Goal: Obtain resource: Download file/media

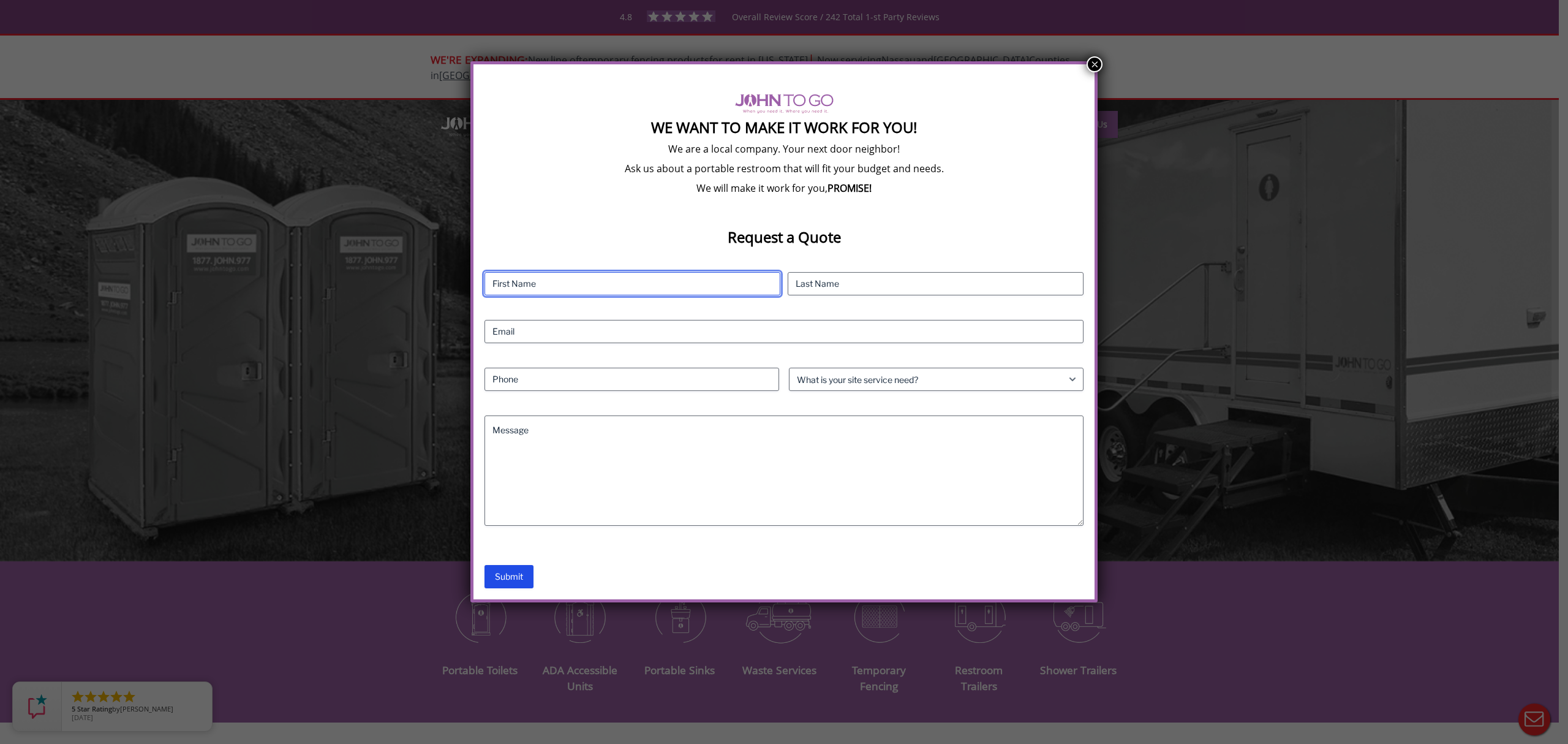
drag, startPoint x: 735, startPoint y: 277, endPoint x: 793, endPoint y: 287, distance: 58.9
click at [735, 277] on input "First" at bounding box center [632, 284] width 295 height 24
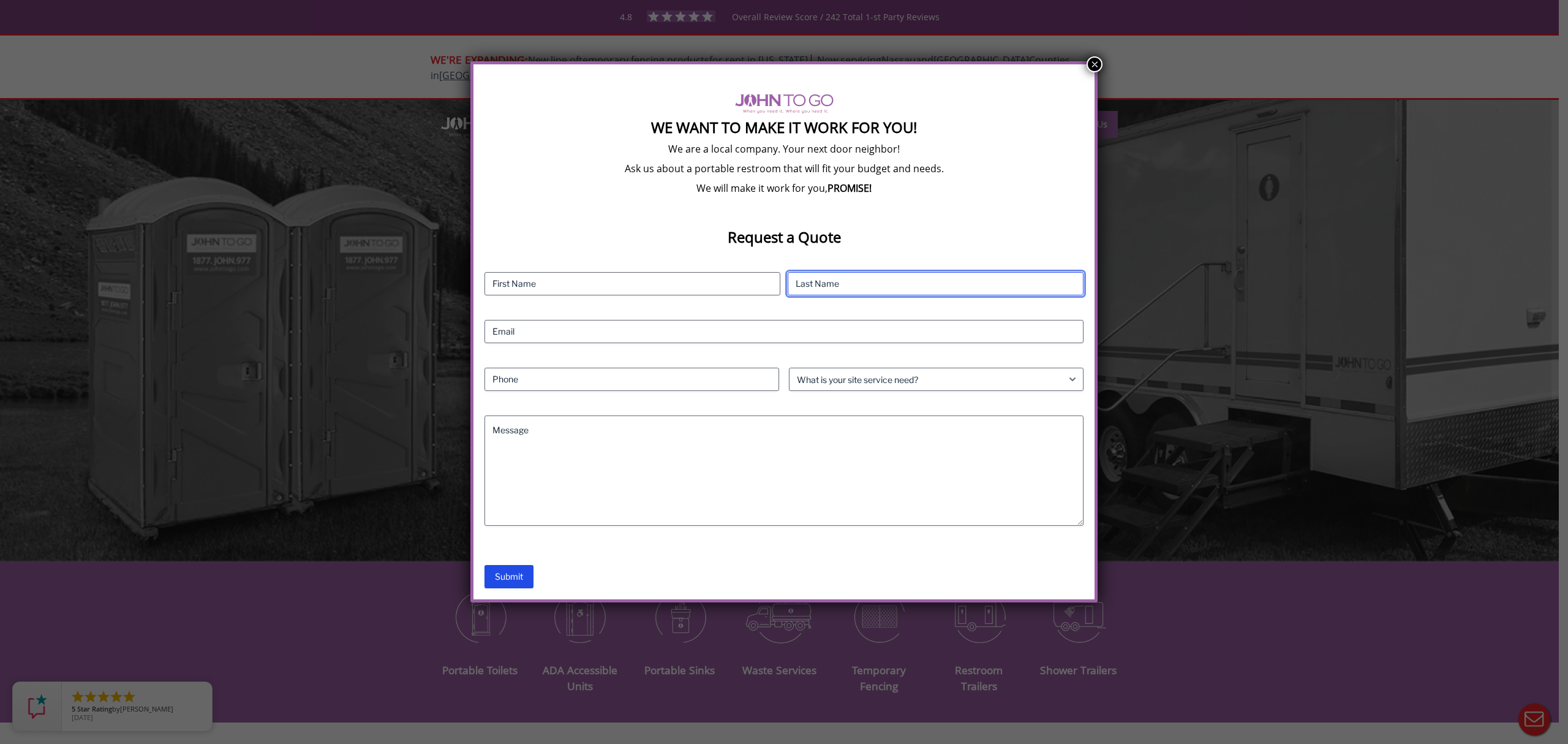
click at [833, 281] on input "Last" at bounding box center [935, 284] width 295 height 24
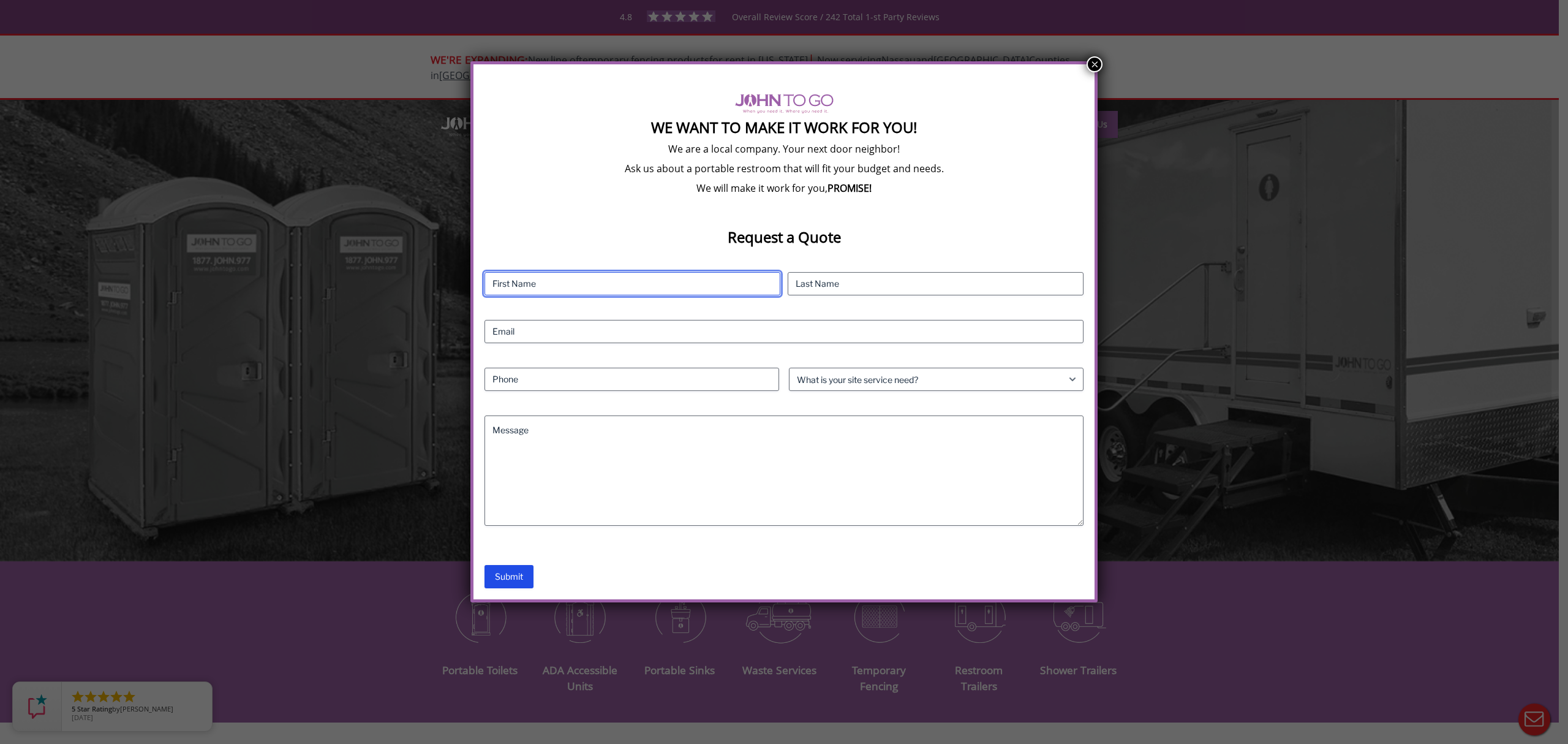
drag, startPoint x: 552, startPoint y: 282, endPoint x: 537, endPoint y: 314, distance: 35.3
click at [552, 282] on input "First" at bounding box center [632, 284] width 295 height 24
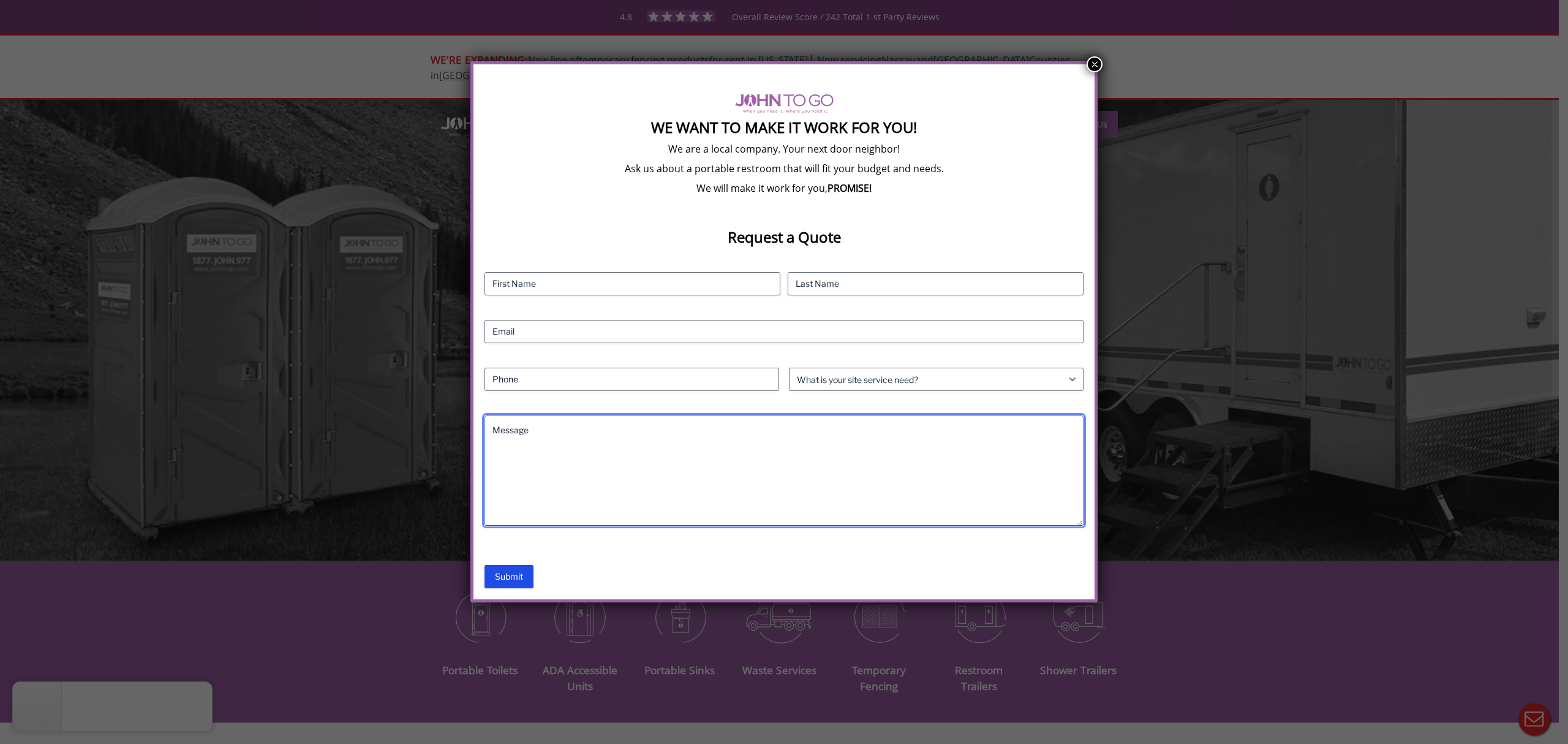
click at [840, 463] on textarea "Message" at bounding box center [784, 471] width 599 height 110
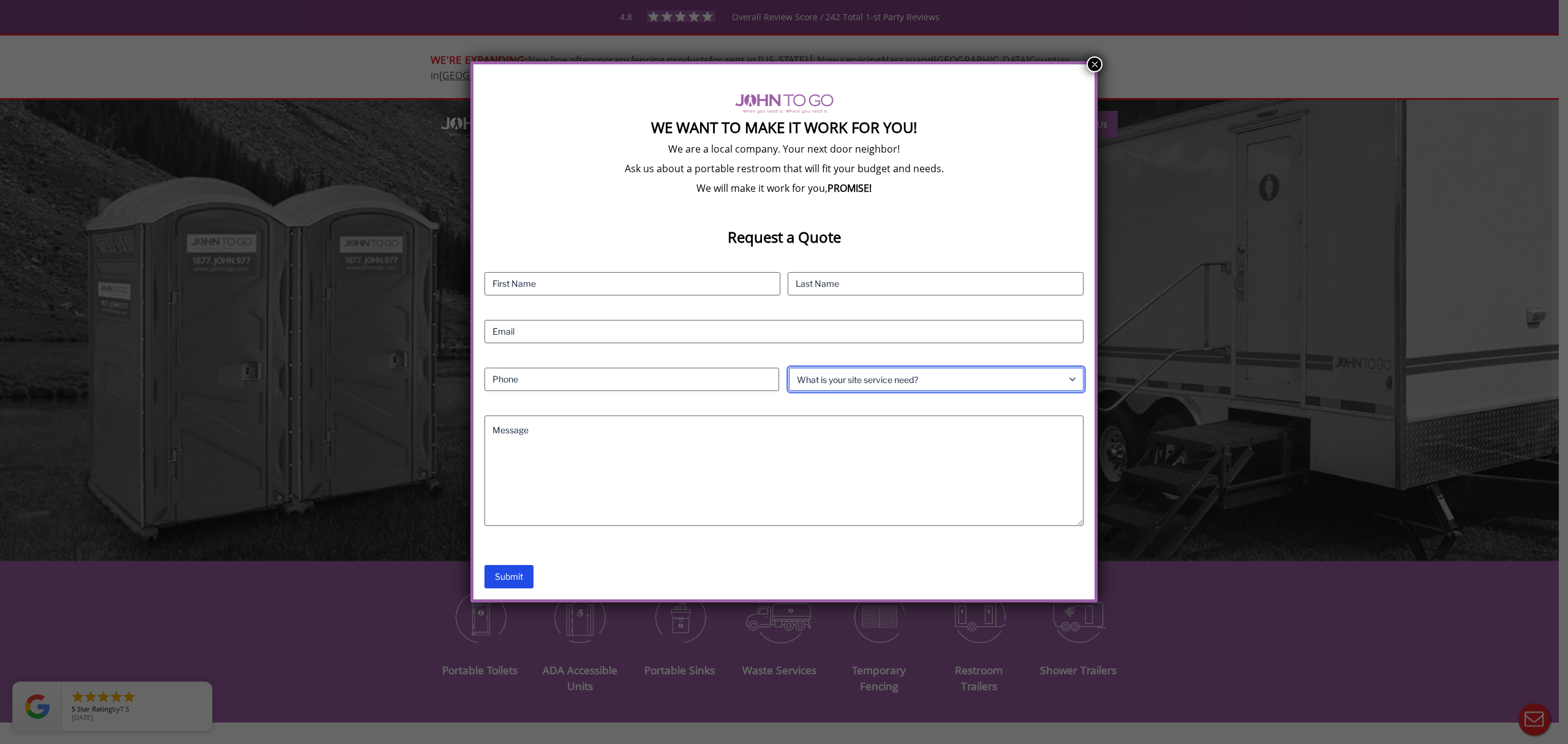
drag, startPoint x: 893, startPoint y: 375, endPoint x: 905, endPoint y: 366, distance: 15.0
click at [893, 375] on select "What is your site service need? Consumer Construction - Commercial Construction…" at bounding box center [936, 379] width 295 height 24
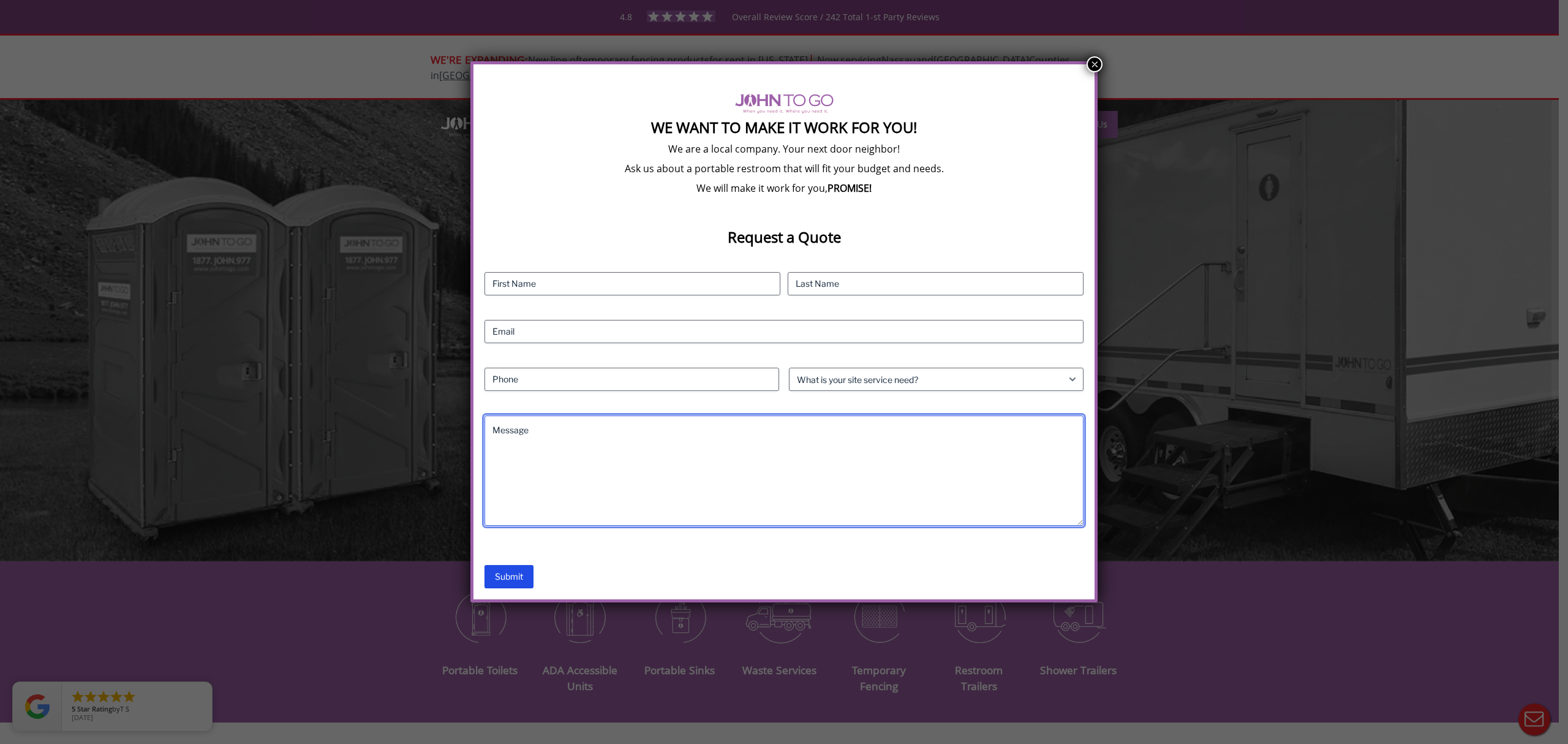
drag, startPoint x: 709, startPoint y: 477, endPoint x: 700, endPoint y: 478, distance: 9.1
click at [709, 477] on textarea "Message" at bounding box center [784, 471] width 599 height 110
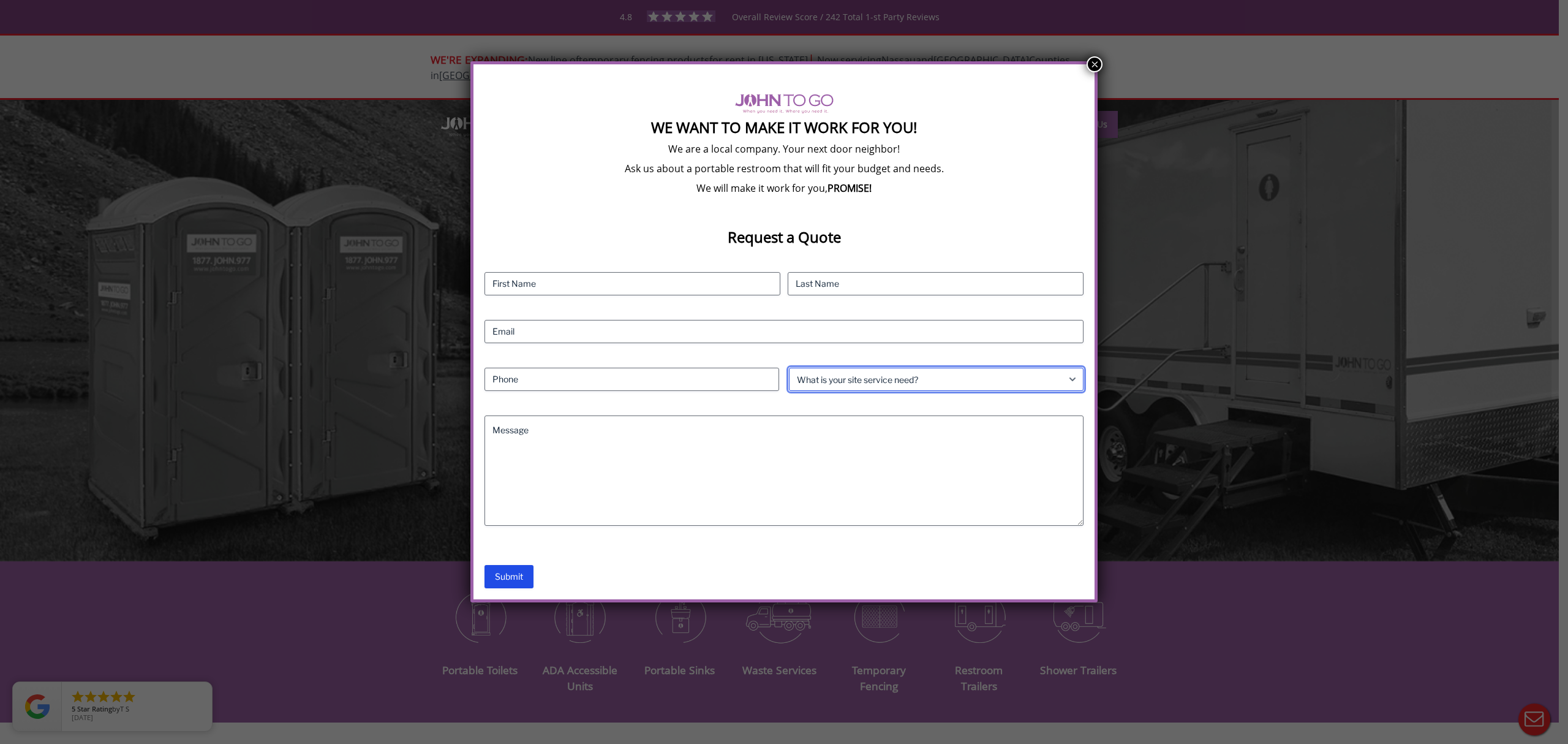
click at [903, 383] on select "What is your site service need? Consumer Construction - Commercial Construction…" at bounding box center [936, 379] width 295 height 24
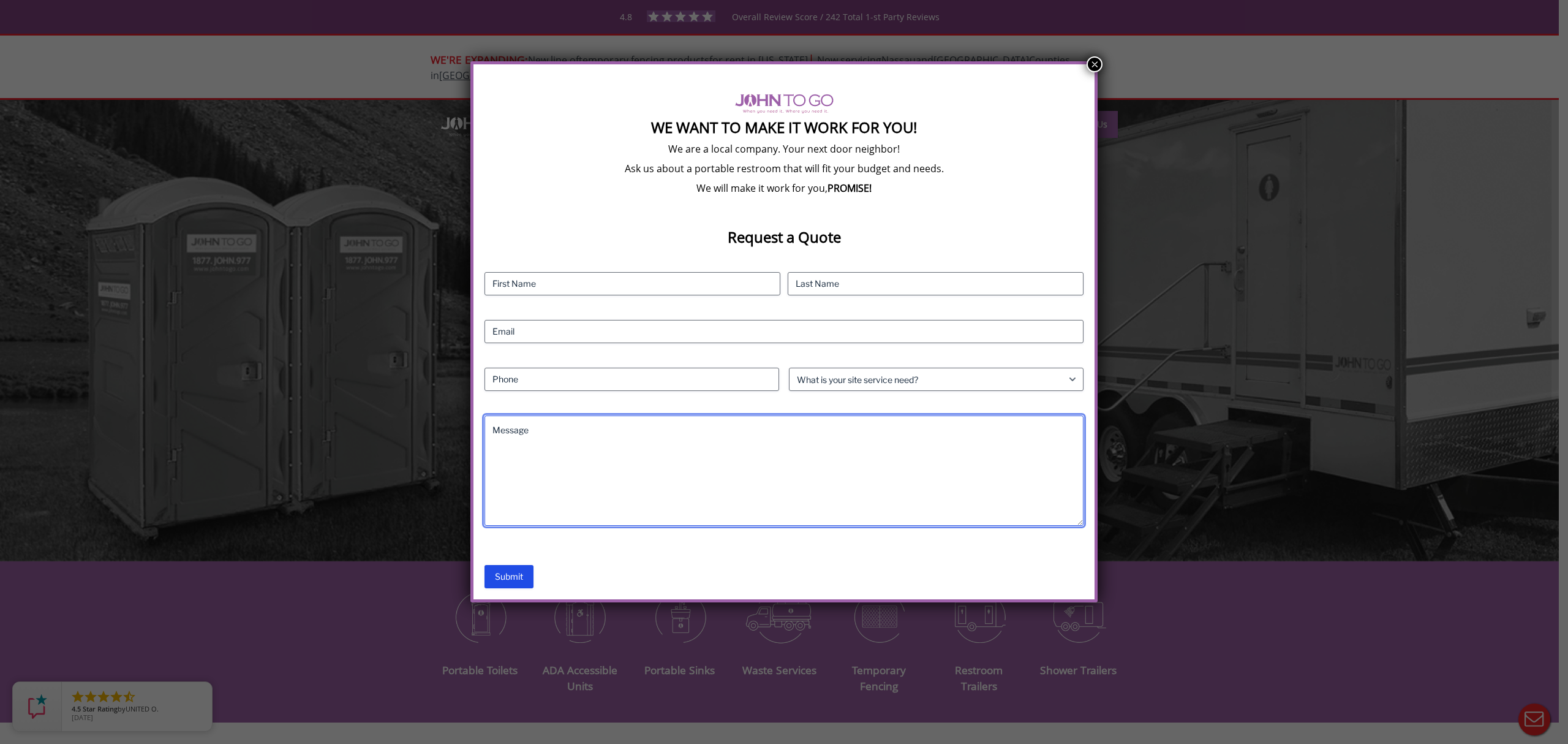
click at [614, 452] on textarea "Message" at bounding box center [784, 471] width 599 height 110
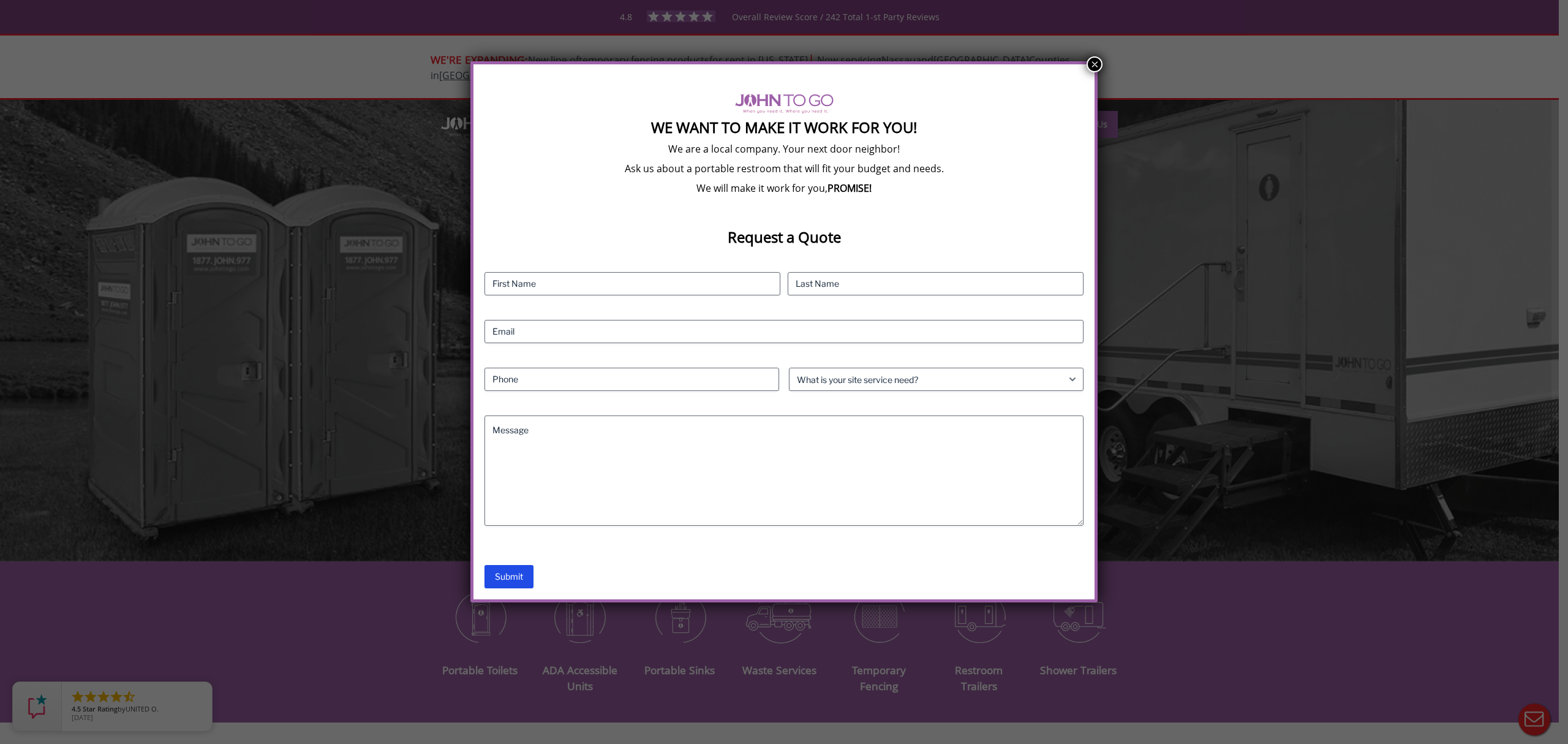
drag, startPoint x: 709, startPoint y: 314, endPoint x: 712, endPoint y: 325, distance: 11.4
click at [711, 321] on div "Contact Name (Required) First Last Email (Required) Phone (Required) What is yo…" at bounding box center [784, 411] width 599 height 278
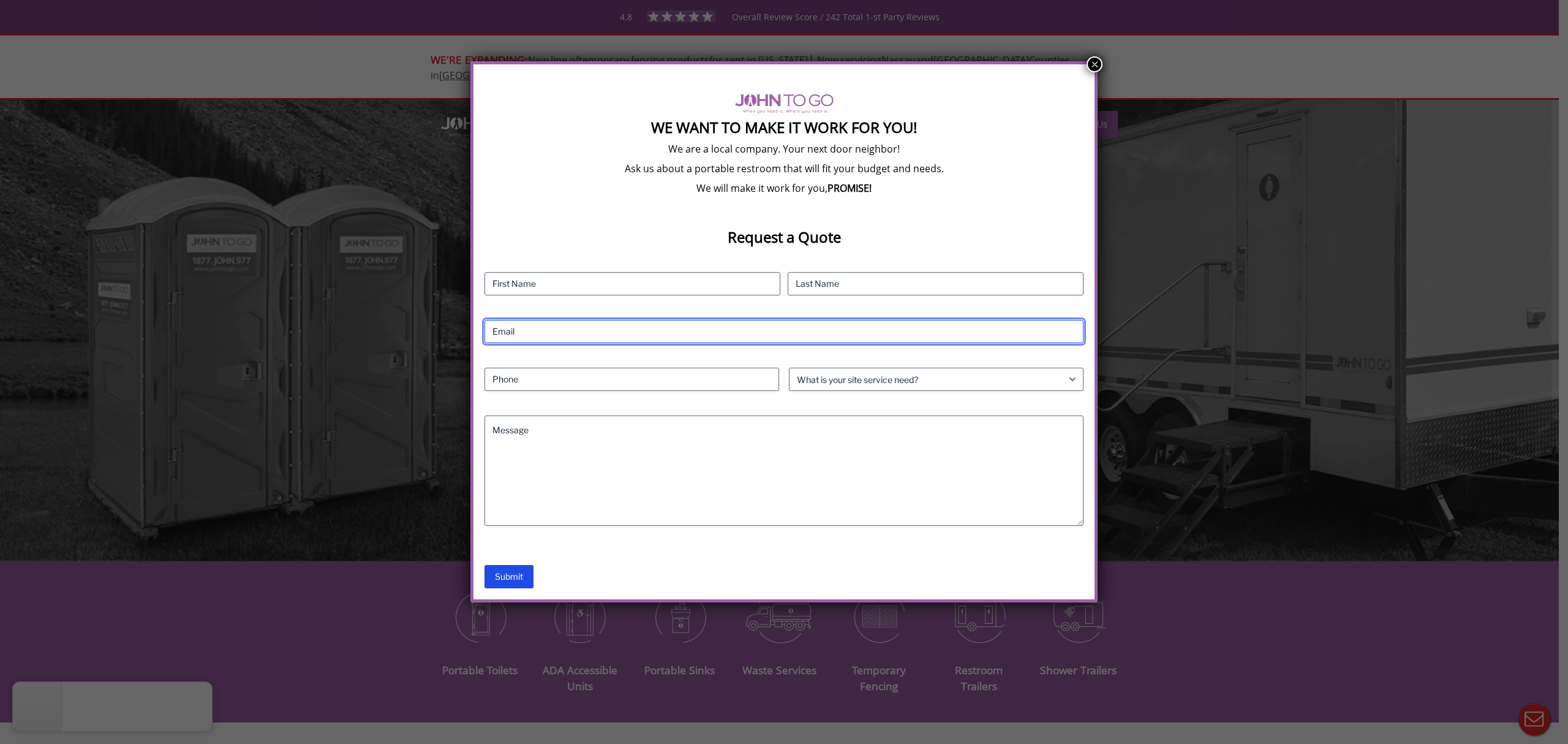
click at [707, 331] on input "Email (Required)" at bounding box center [784, 332] width 599 height 24
click at [706, 336] on input "Email (Required)" at bounding box center [784, 332] width 599 height 24
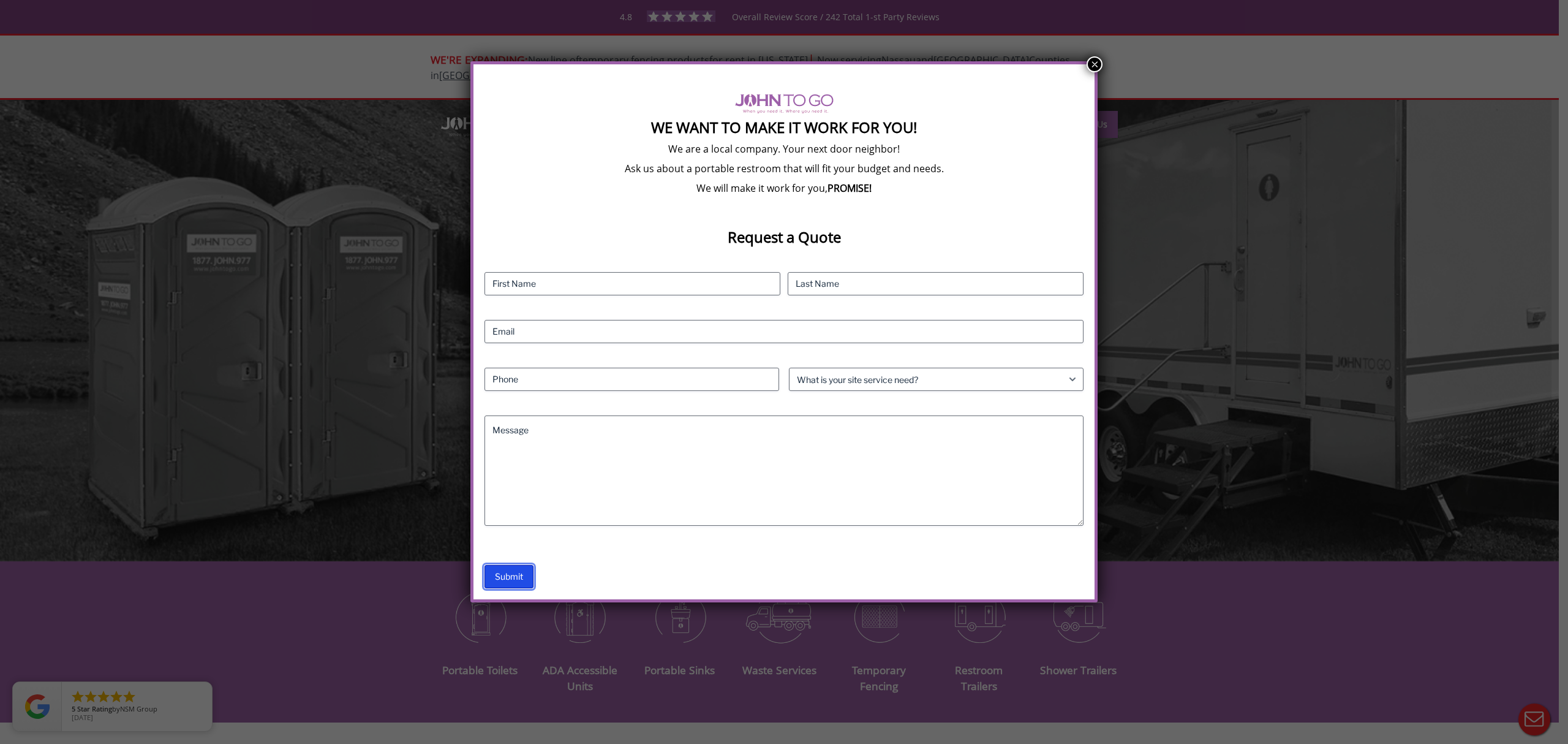
click at [513, 571] on input "Submit" at bounding box center [509, 577] width 49 height 24
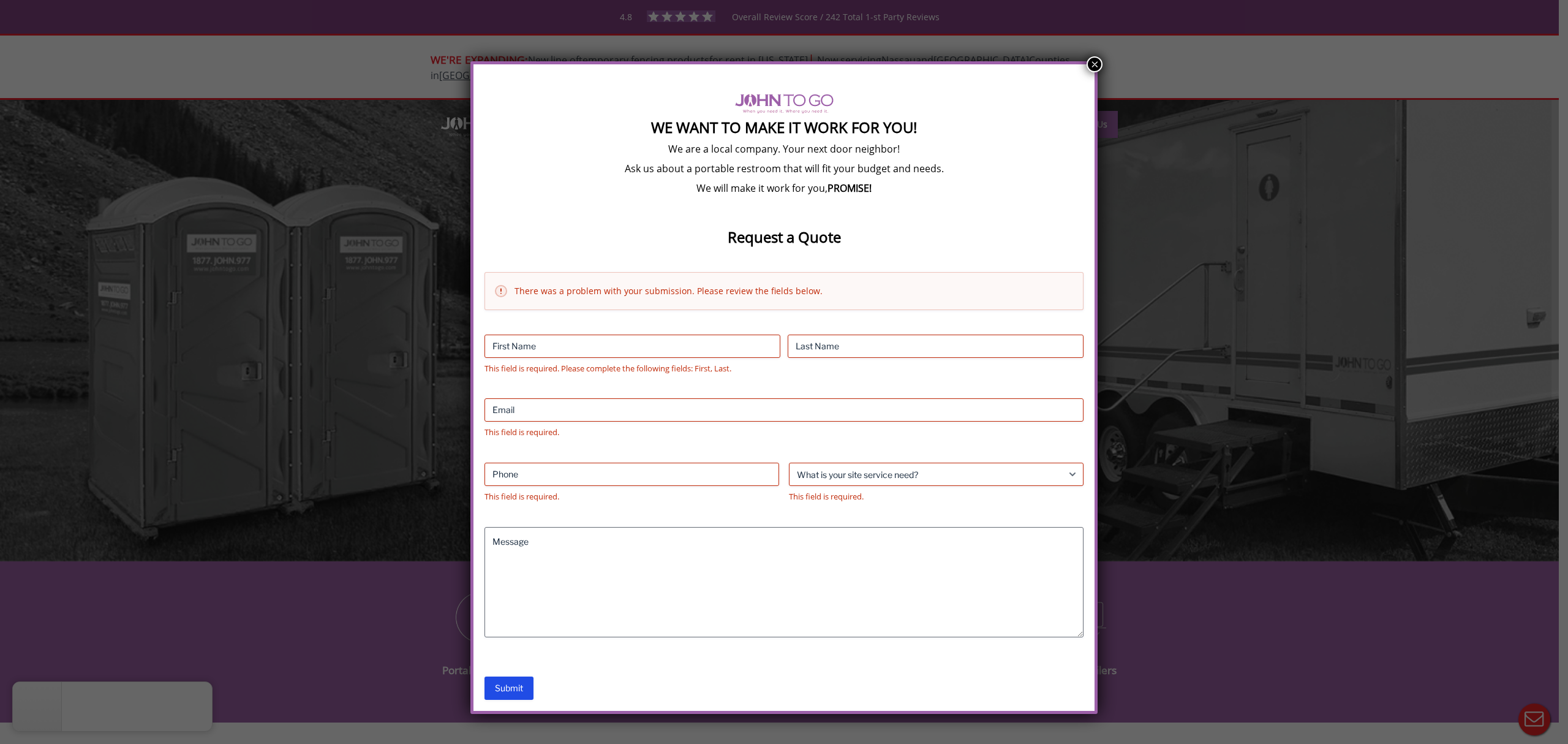
click at [1098, 61] on button "×" at bounding box center [1094, 65] width 16 height 16
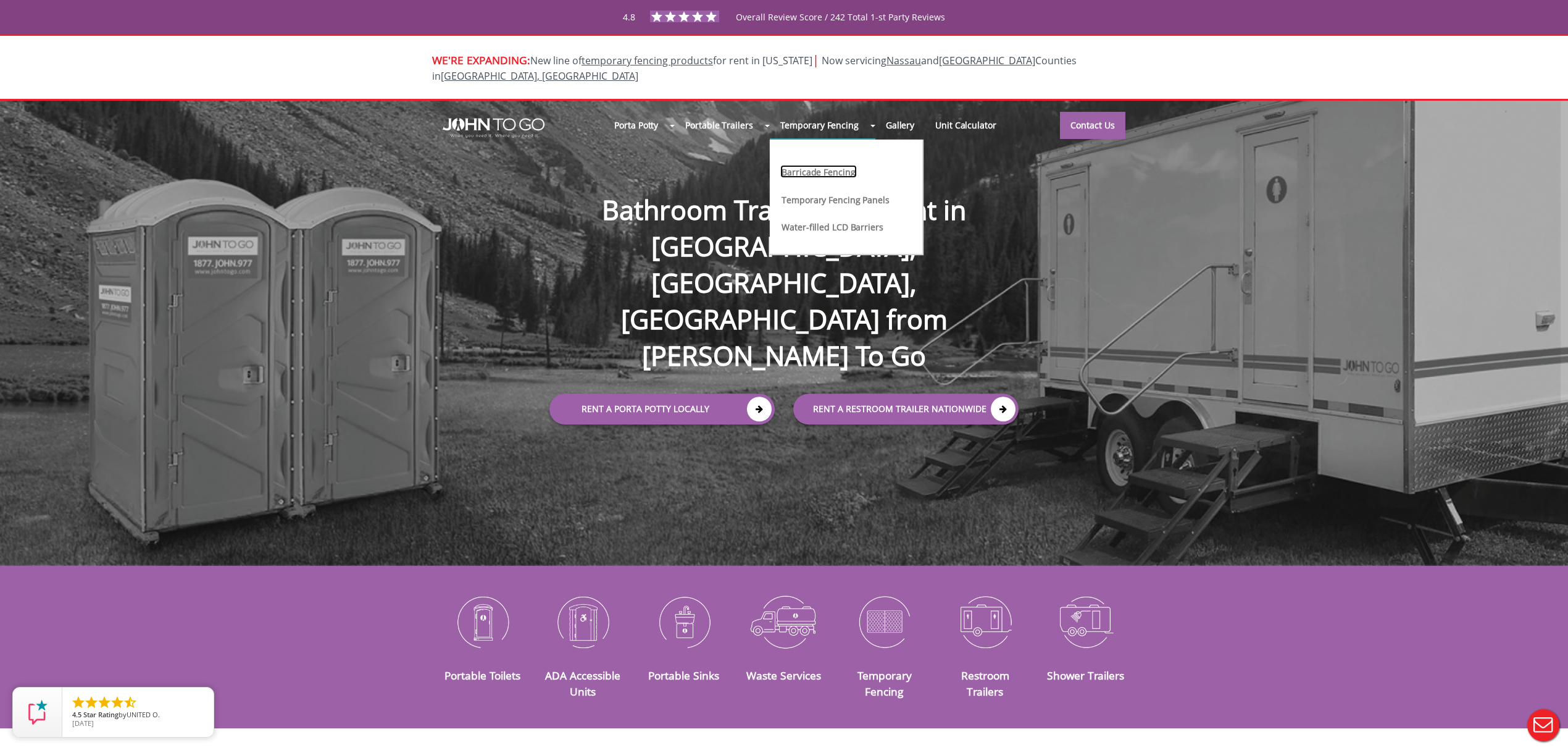
click at [827, 165] on link "Barricade Fencing" at bounding box center [818, 172] width 76 height 13
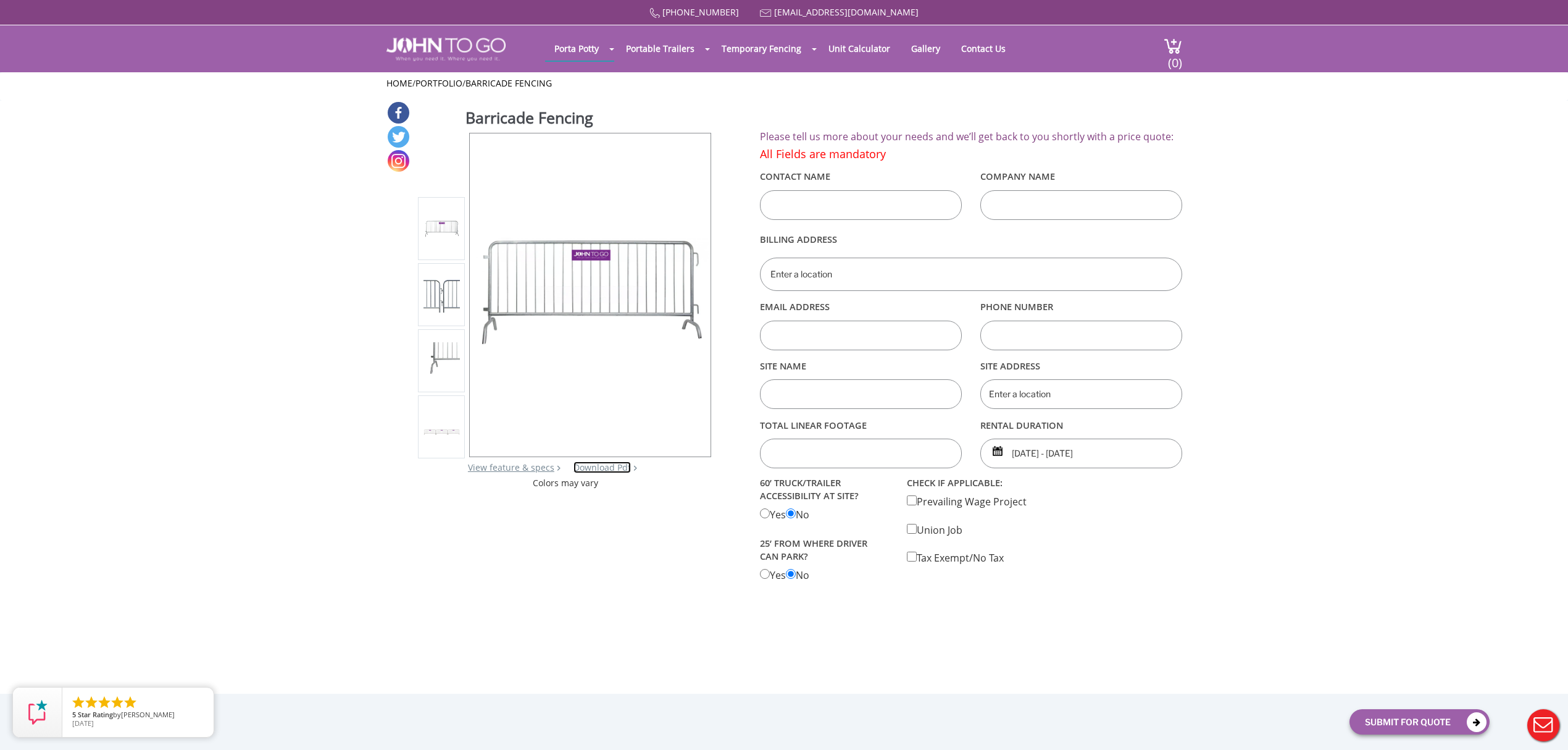
click at [596, 465] on link "Download Pdf" at bounding box center [602, 467] width 57 height 12
